Goal: Obtain resource: Download file/media

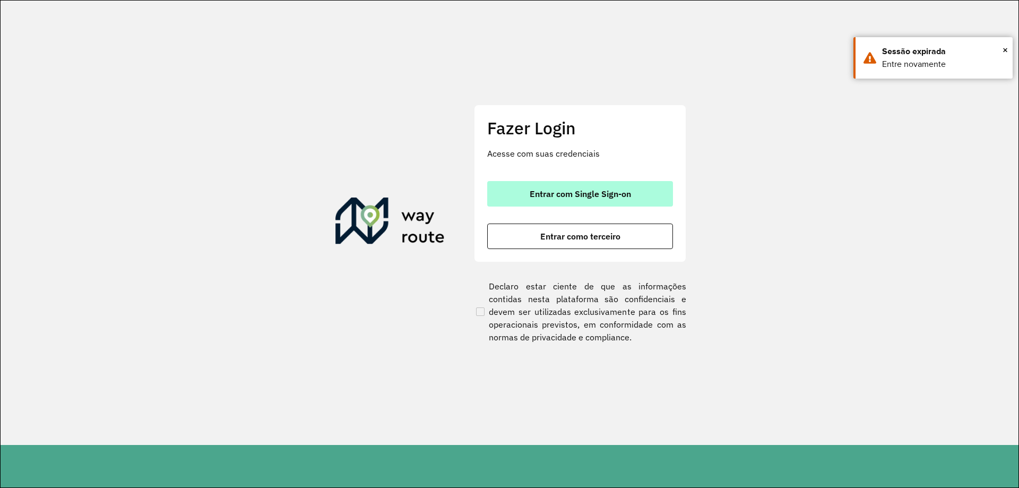
click at [518, 189] on button "Entrar com Single Sign-on" at bounding box center [580, 193] width 186 height 25
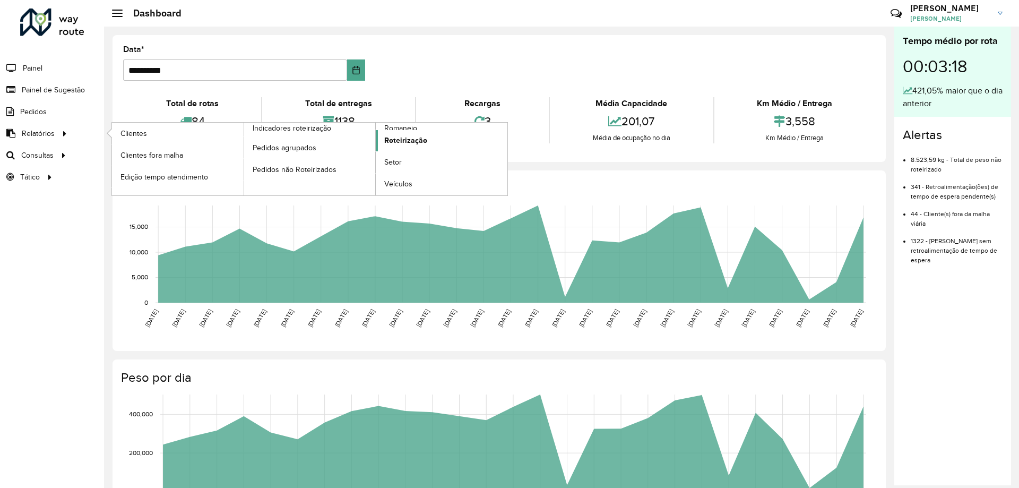
click at [419, 144] on span "Roteirização" at bounding box center [405, 140] width 43 height 11
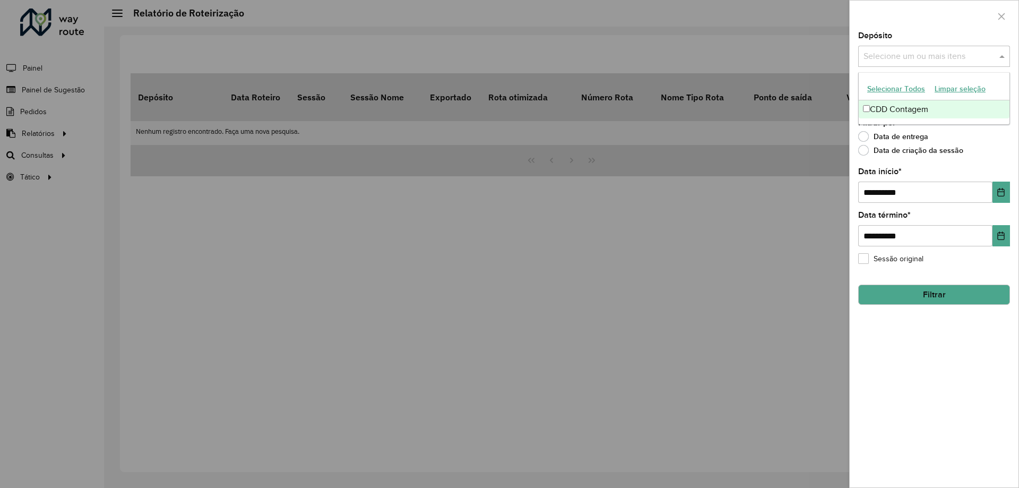
click at [898, 46] on div "Selecione um ou mais itens" at bounding box center [934, 56] width 152 height 21
click at [871, 109] on div "CDD Contagem" at bounding box center [933, 109] width 151 height 18
click at [915, 336] on div "**********" at bounding box center [933, 259] width 169 height 455
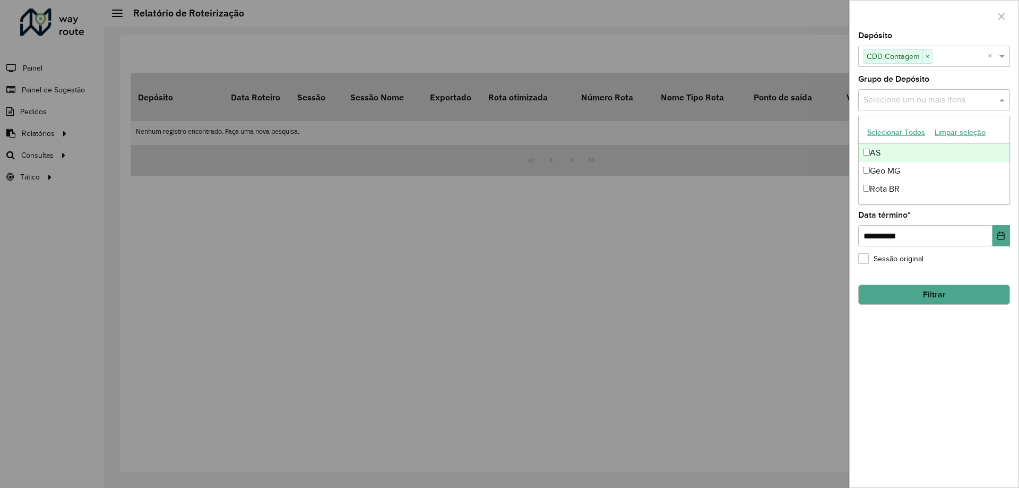
click at [878, 101] on input "text" at bounding box center [928, 100] width 136 height 13
click at [940, 375] on div "**********" at bounding box center [933, 259] width 169 height 455
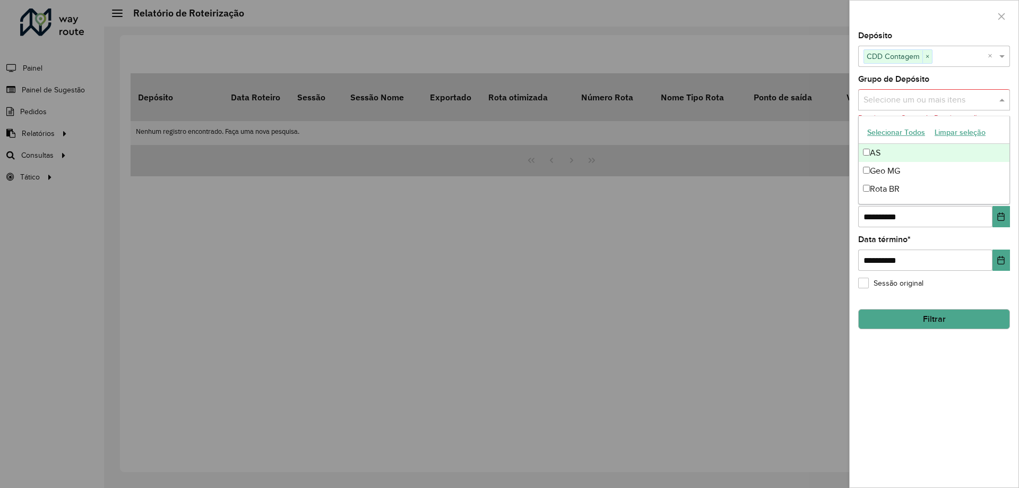
click at [881, 109] on div "Selecione um ou mais itens" at bounding box center [934, 99] width 152 height 21
click at [881, 133] on button "Selecionar Todos" at bounding box center [895, 132] width 67 height 16
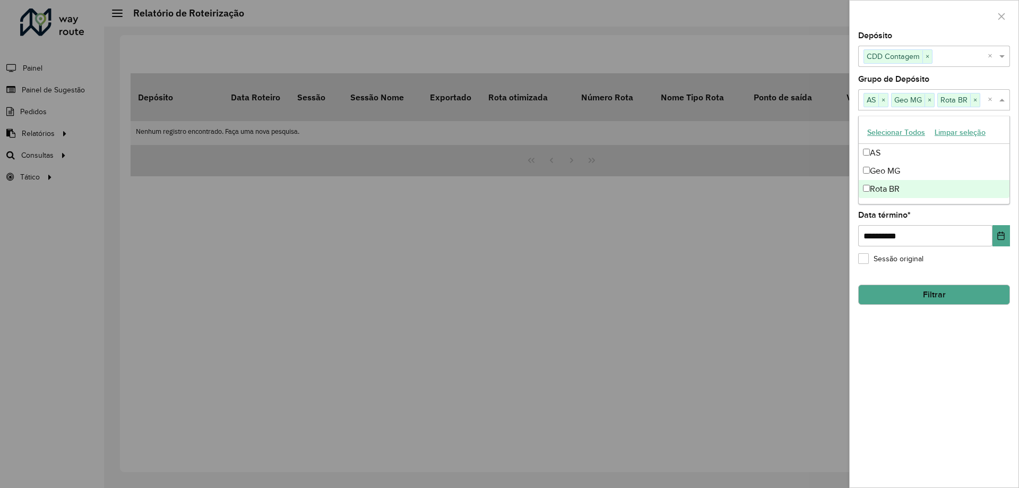
click at [933, 392] on div "**********" at bounding box center [933, 259] width 169 height 455
click at [994, 189] on button "Choose Date" at bounding box center [1001, 191] width 18 height 21
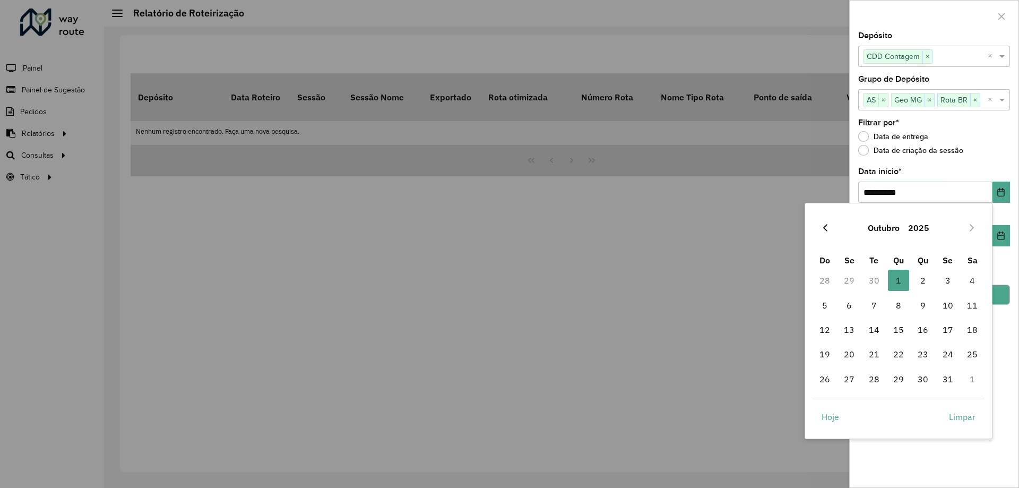
click at [821, 227] on icon "Previous Month" at bounding box center [825, 227] width 8 height 8
click at [899, 355] on span "24" at bounding box center [898, 353] width 21 height 21
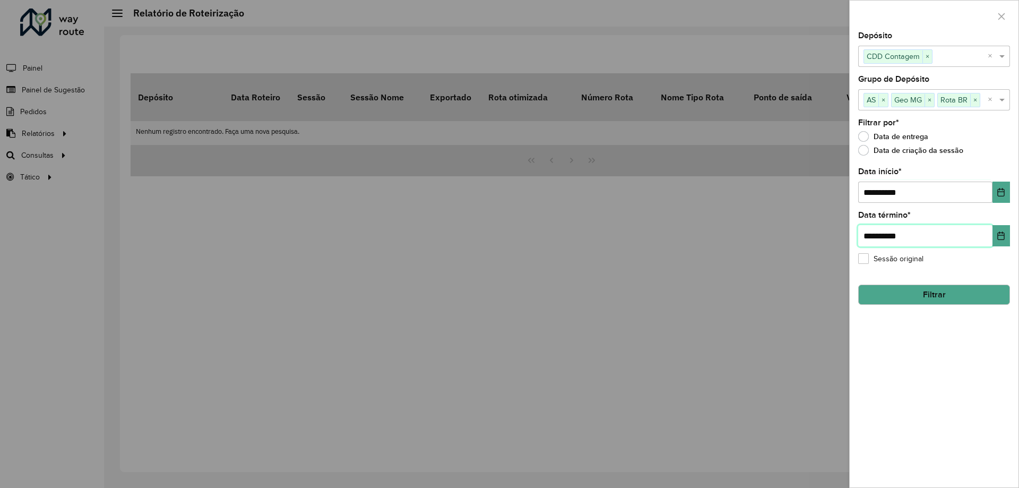
click at [916, 241] on input "**********" at bounding box center [925, 235] width 134 height 21
click at [999, 188] on icon "Choose Date" at bounding box center [1000, 192] width 7 height 8
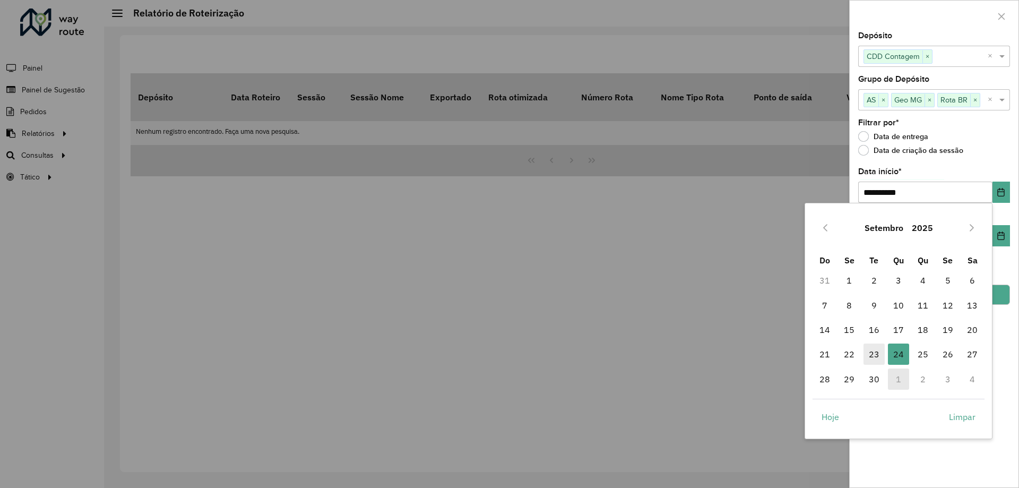
click at [875, 352] on span "23" at bounding box center [873, 353] width 21 height 21
type input "**********"
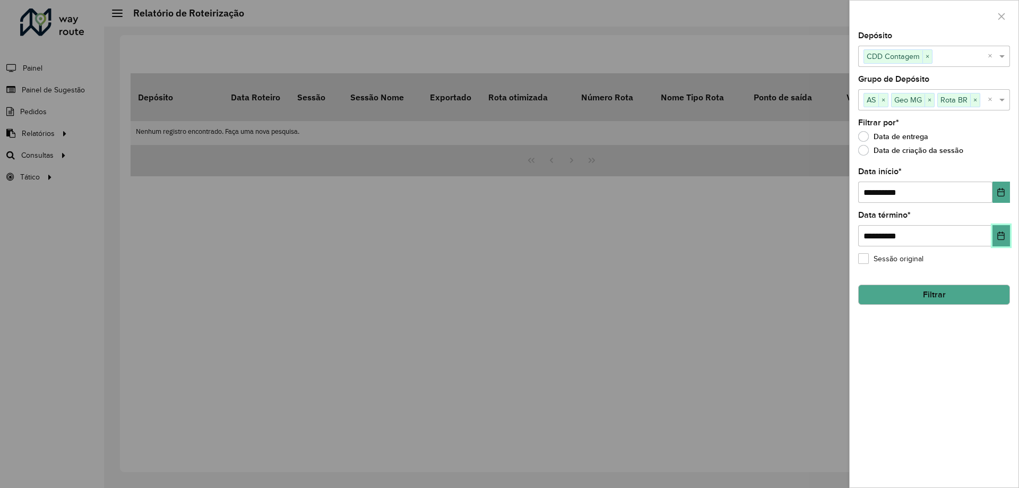
click at [992, 235] on button "Choose Date" at bounding box center [1001, 235] width 18 height 21
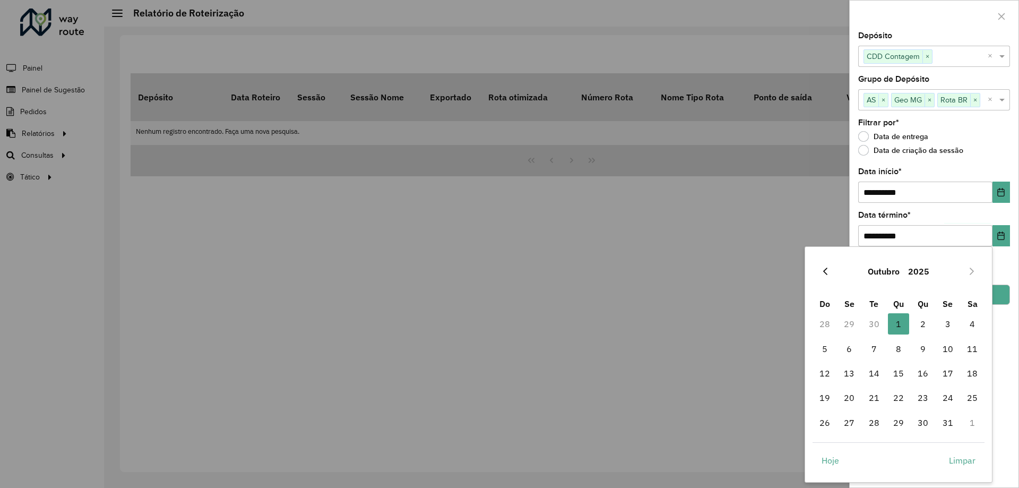
click at [822, 264] on button "Previous Month" at bounding box center [824, 271] width 17 height 17
click at [876, 429] on span "30" at bounding box center [873, 422] width 21 height 21
type input "**********"
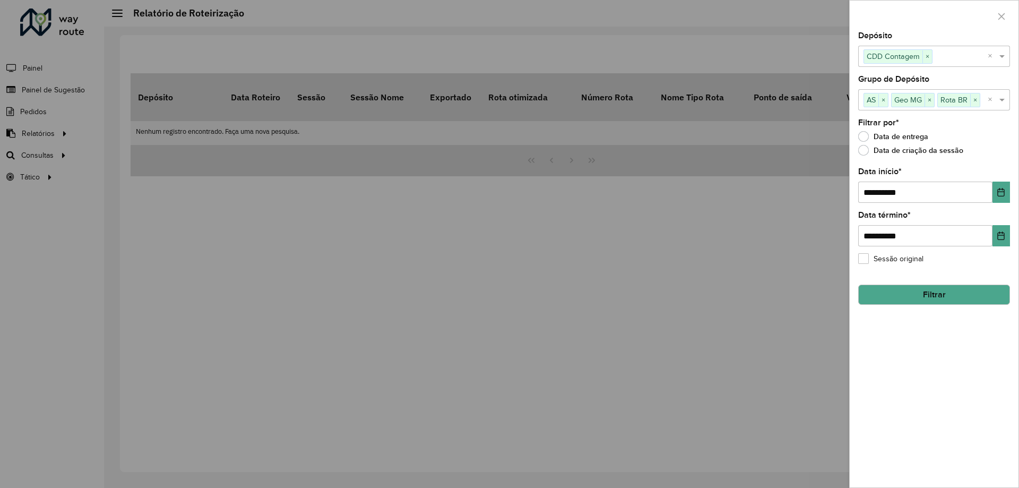
click at [922, 295] on button "Filtrar" at bounding box center [934, 294] width 152 height 20
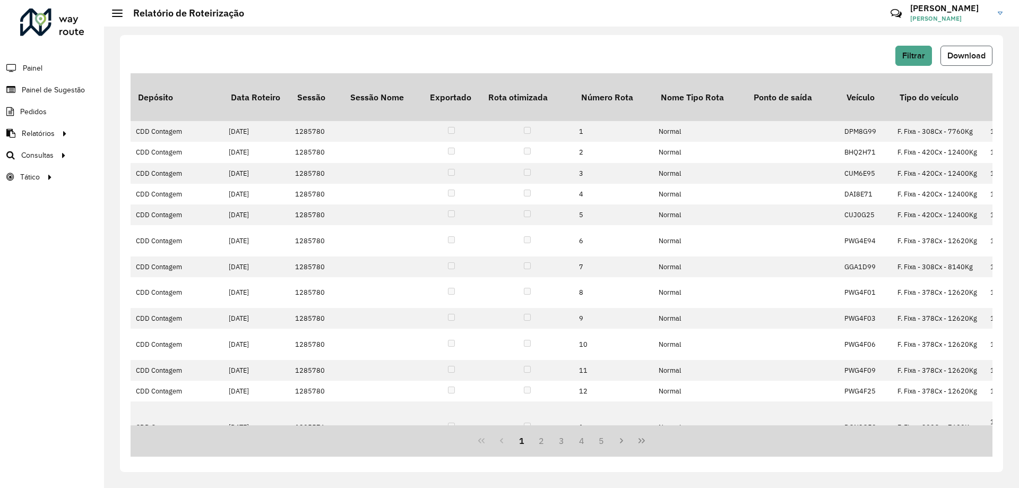
click at [956, 54] on span "Download" at bounding box center [966, 55] width 38 height 9
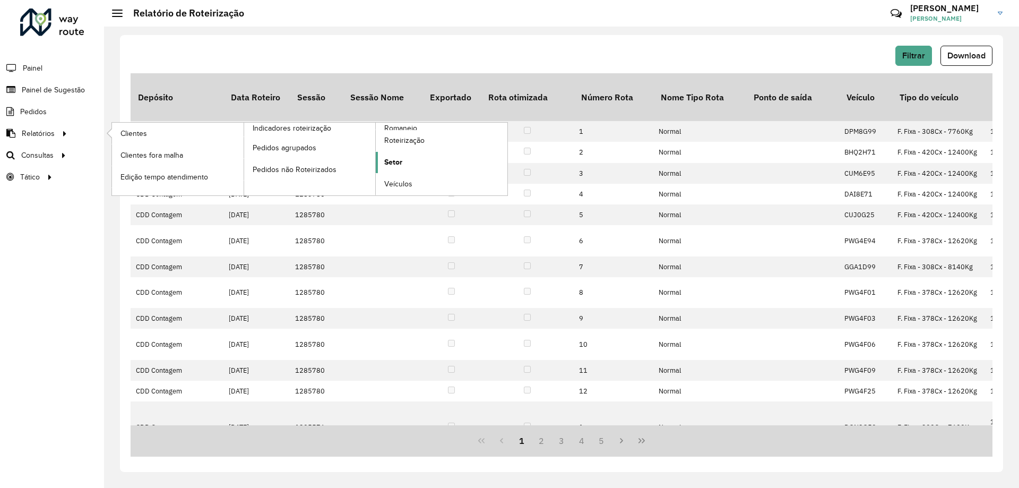
click at [388, 170] on link "Setor" at bounding box center [442, 162] width 132 height 21
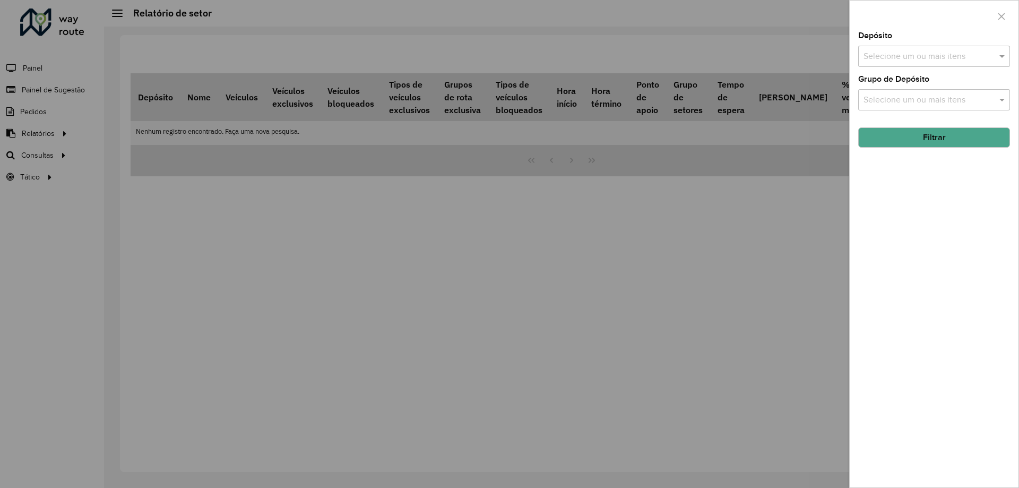
click at [949, 59] on input "text" at bounding box center [928, 56] width 136 height 13
click at [891, 106] on div "CDD Contagem" at bounding box center [933, 109] width 151 height 18
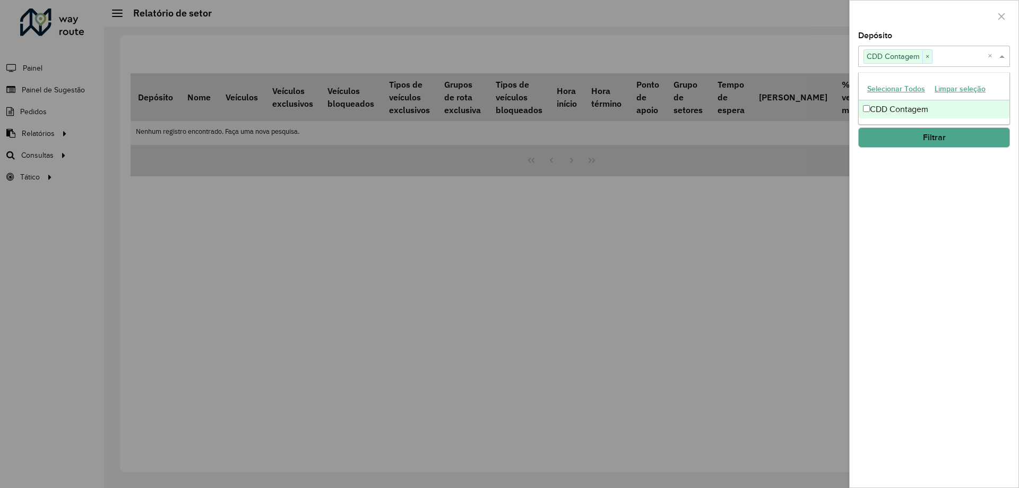
click at [931, 186] on div "Depósito Selecione um ou mais itens CDD Contagem × × Grupo de Depósito Selecion…" at bounding box center [933, 259] width 169 height 455
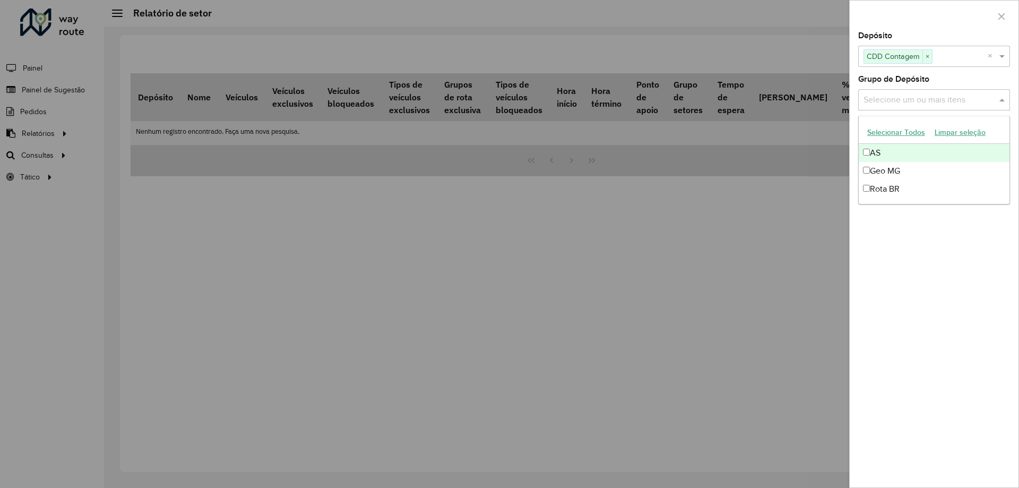
click at [906, 104] on input "text" at bounding box center [928, 100] width 136 height 13
click at [889, 134] on button "Selecionar Todos" at bounding box center [895, 132] width 67 height 16
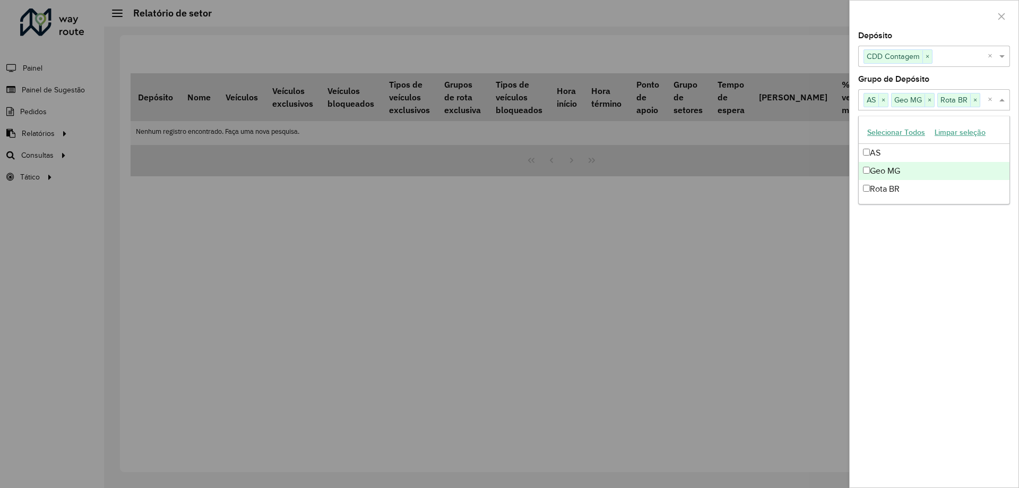
click at [947, 285] on div "Depósito Selecione um ou mais itens CDD Contagem × × Grupo de Depósito Selecion…" at bounding box center [933, 259] width 169 height 455
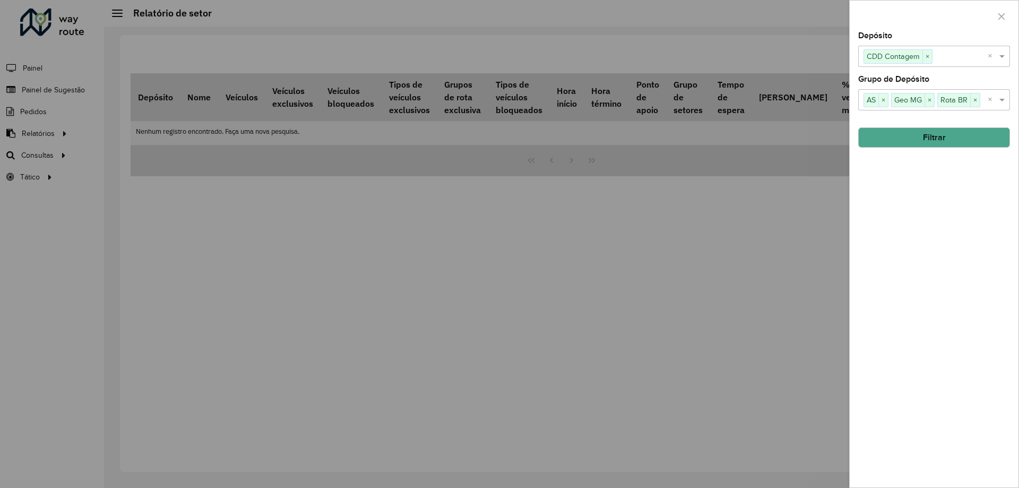
click at [925, 140] on button "Filtrar" at bounding box center [934, 137] width 152 height 20
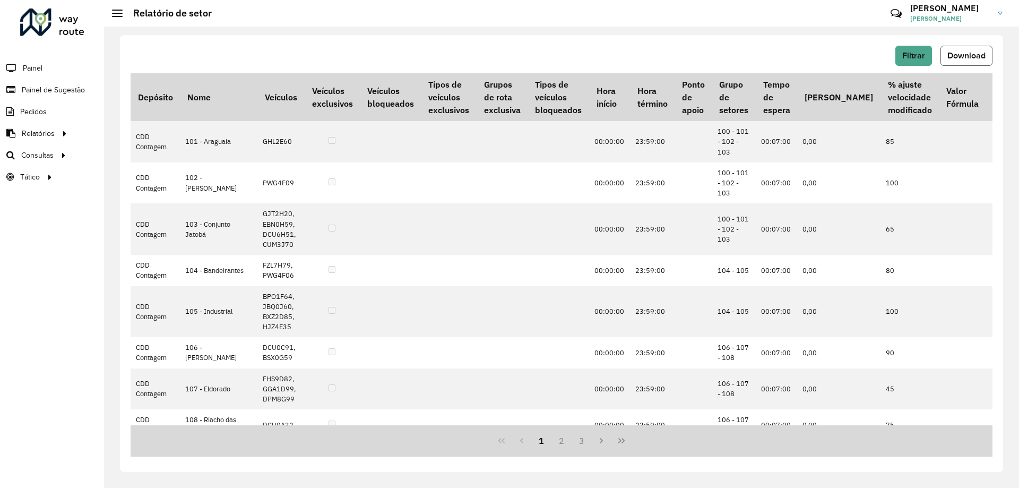
click at [952, 61] on button "Download" at bounding box center [966, 56] width 52 height 20
